Goal: Book appointment/travel/reservation

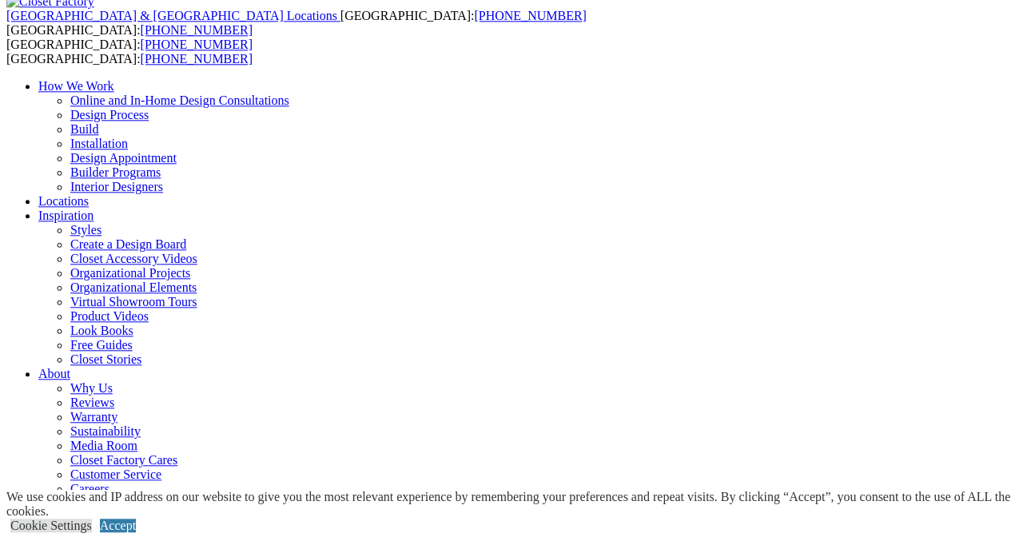
scroll to position [81, 0]
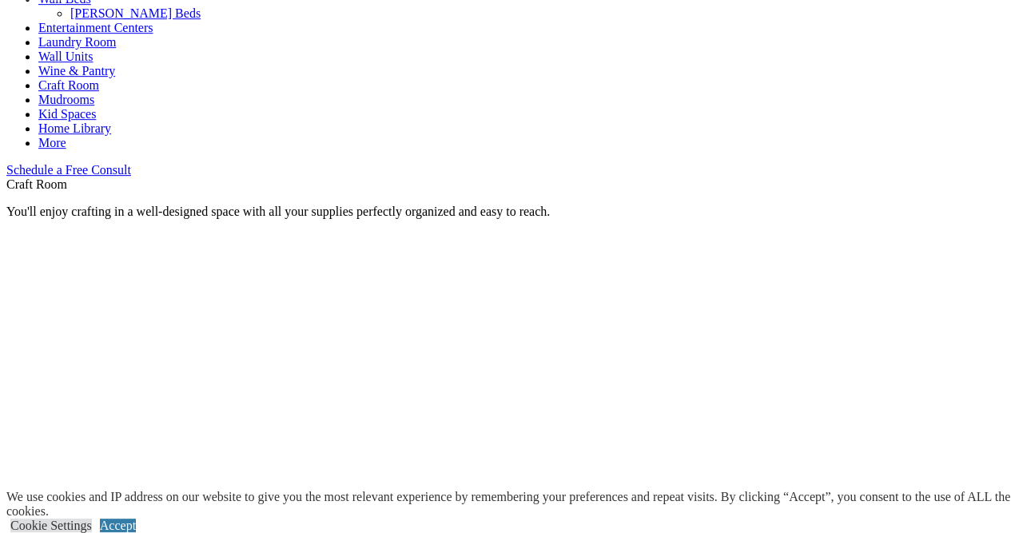
scroll to position [826, 0]
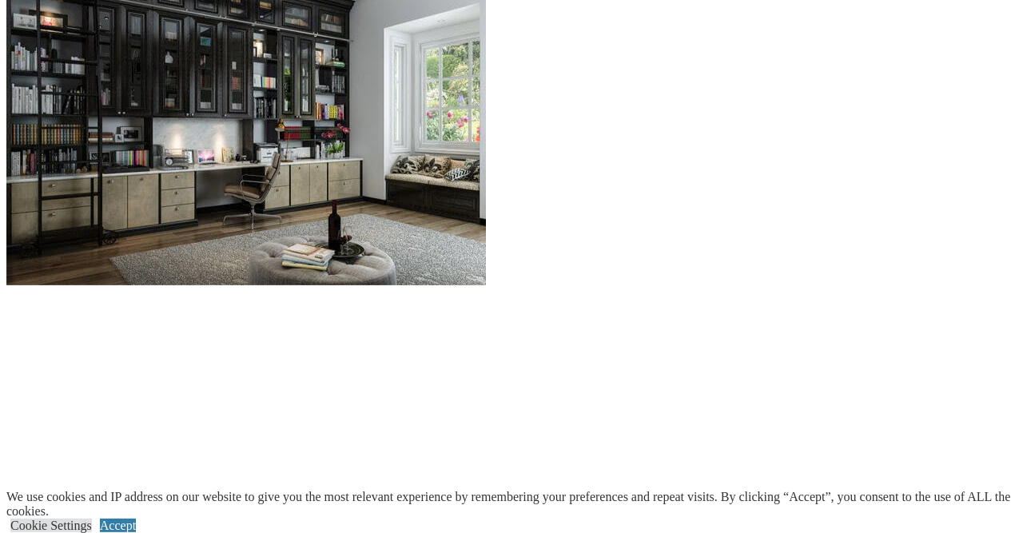
scroll to position [1645, 0]
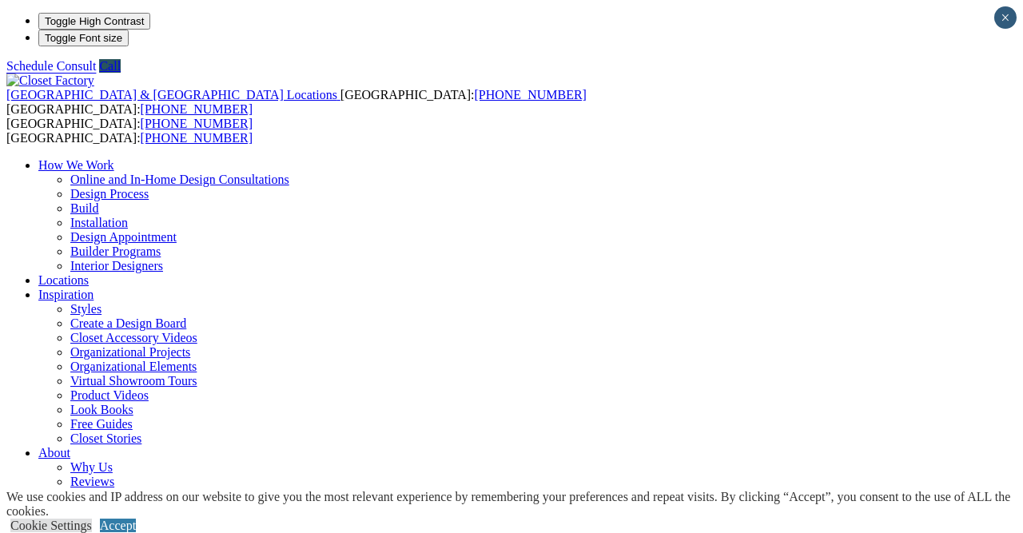
scroll to position [826, 0]
